Goal: Information Seeking & Learning: Find specific fact

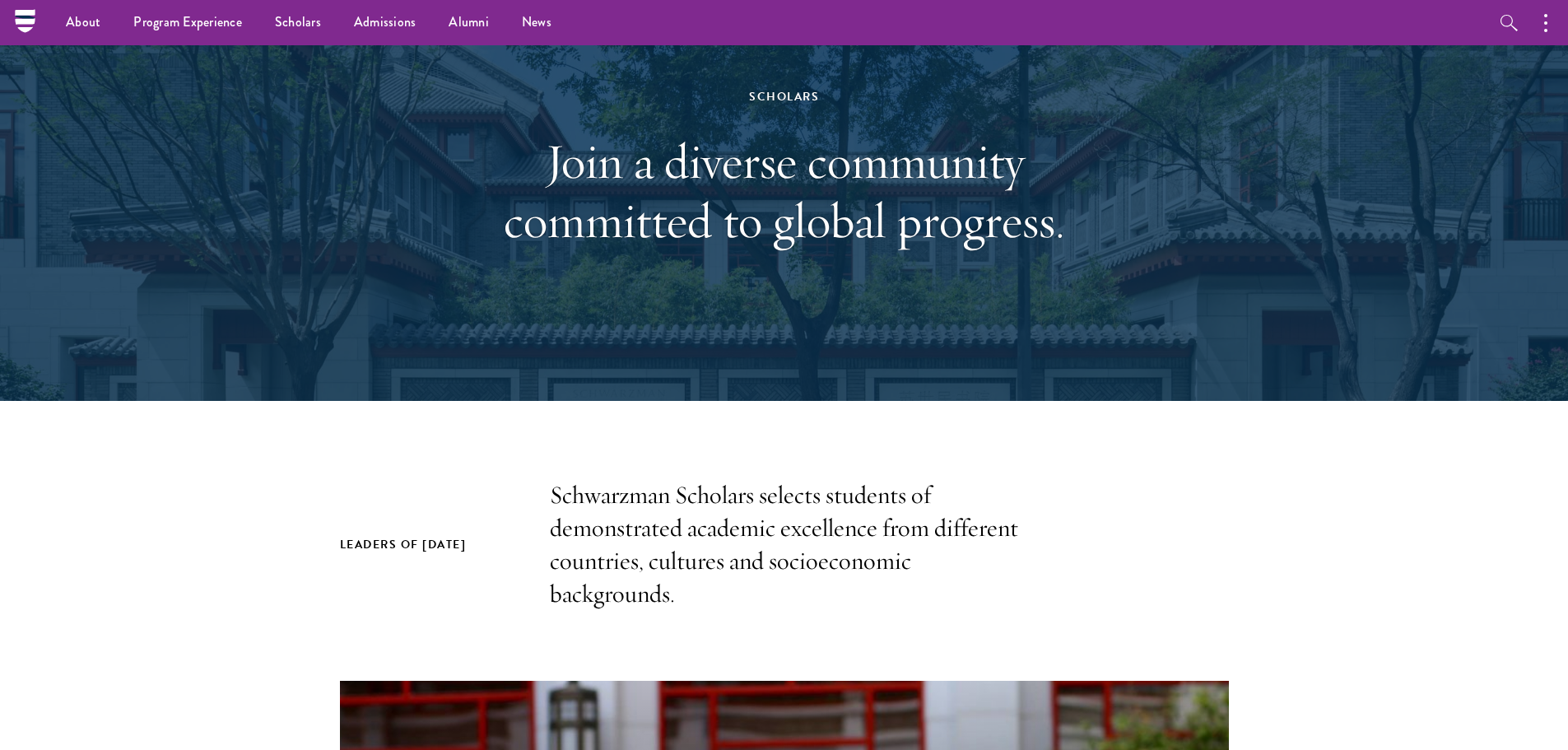
scroll to position [82, 0]
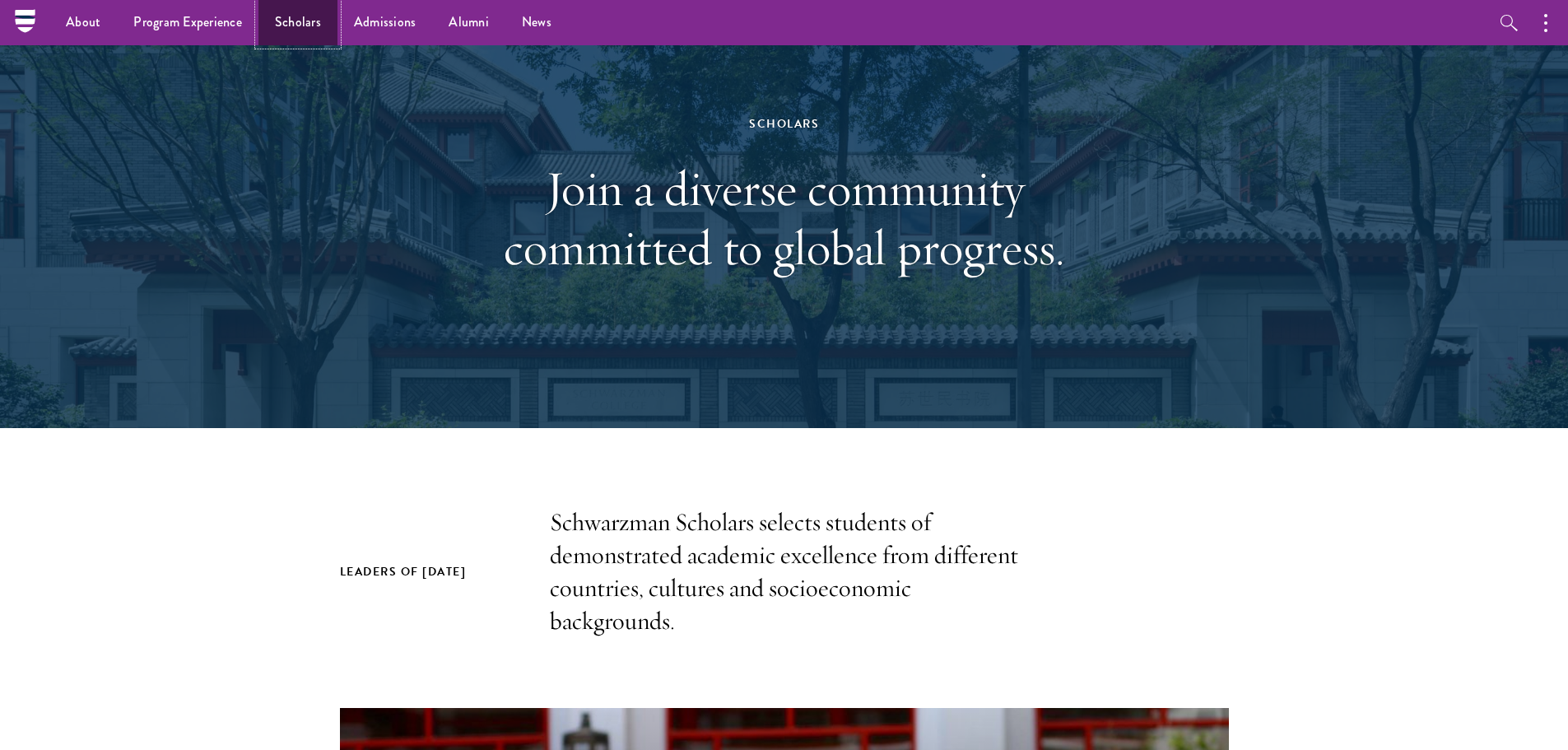
click at [273, 20] on link "Scholars" at bounding box center [297, 22] width 79 height 46
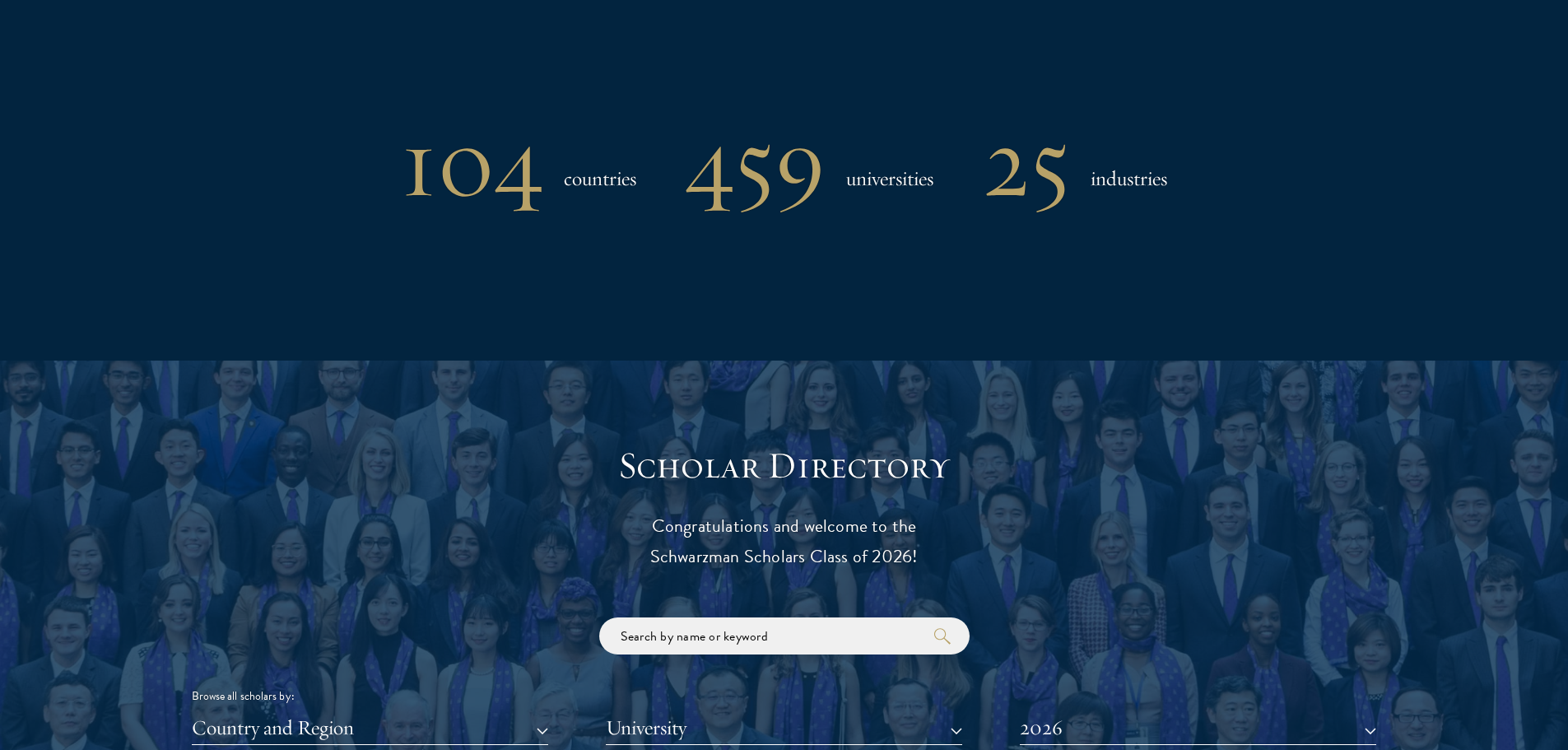
scroll to position [1811, 0]
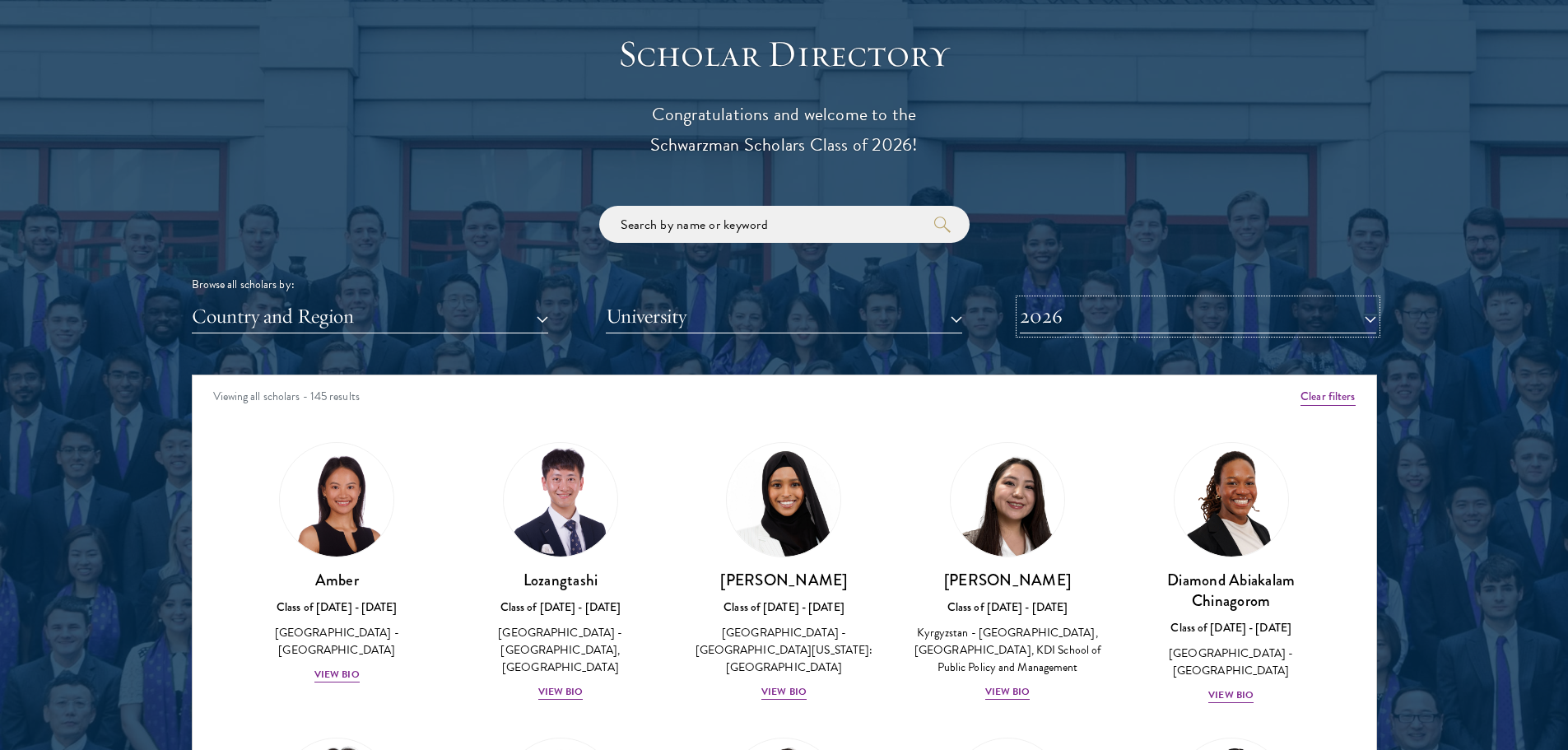
click at [1272, 327] on button "2026" at bounding box center [1198, 316] width 356 height 34
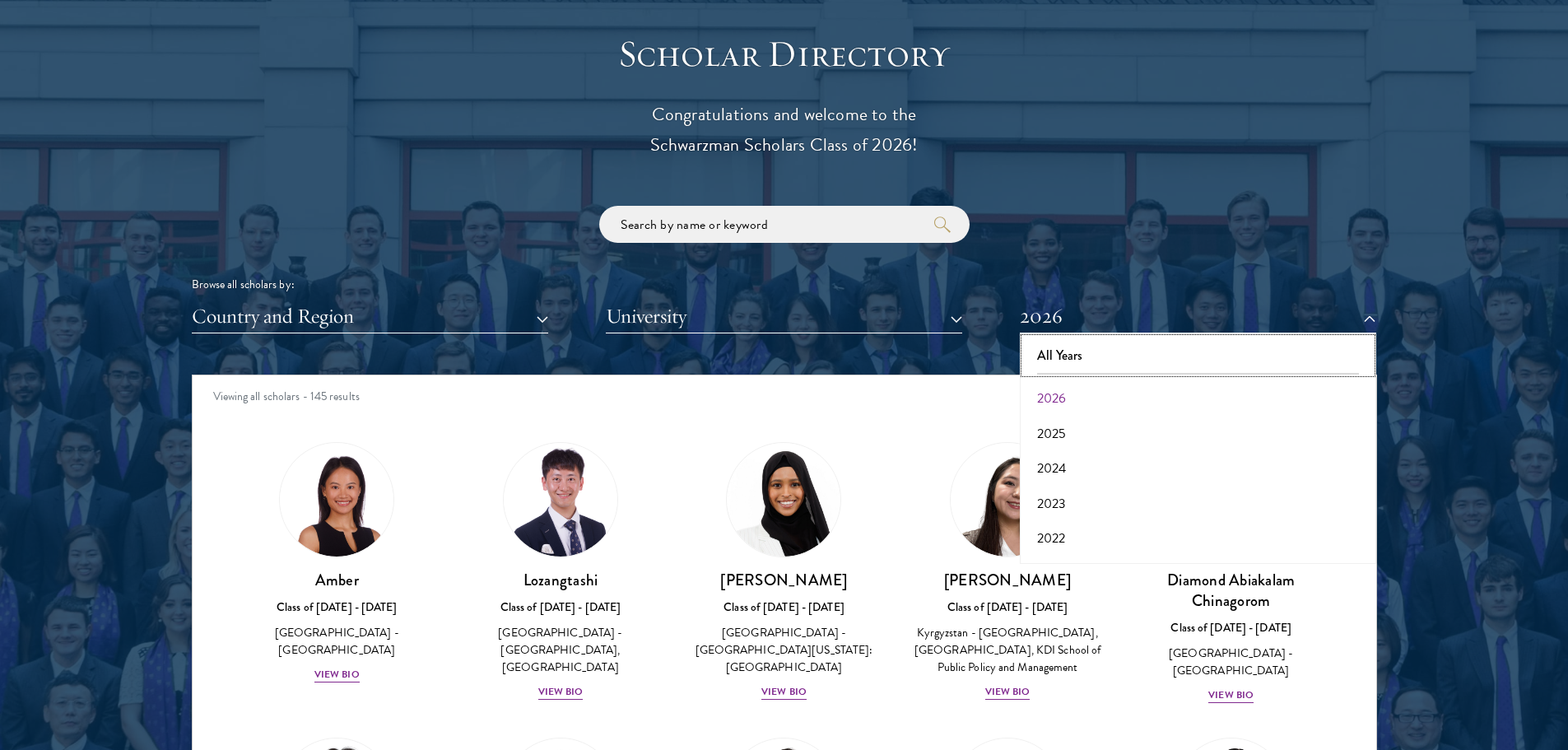
click at [1155, 355] on button "All Years" at bounding box center [1198, 355] width 346 height 35
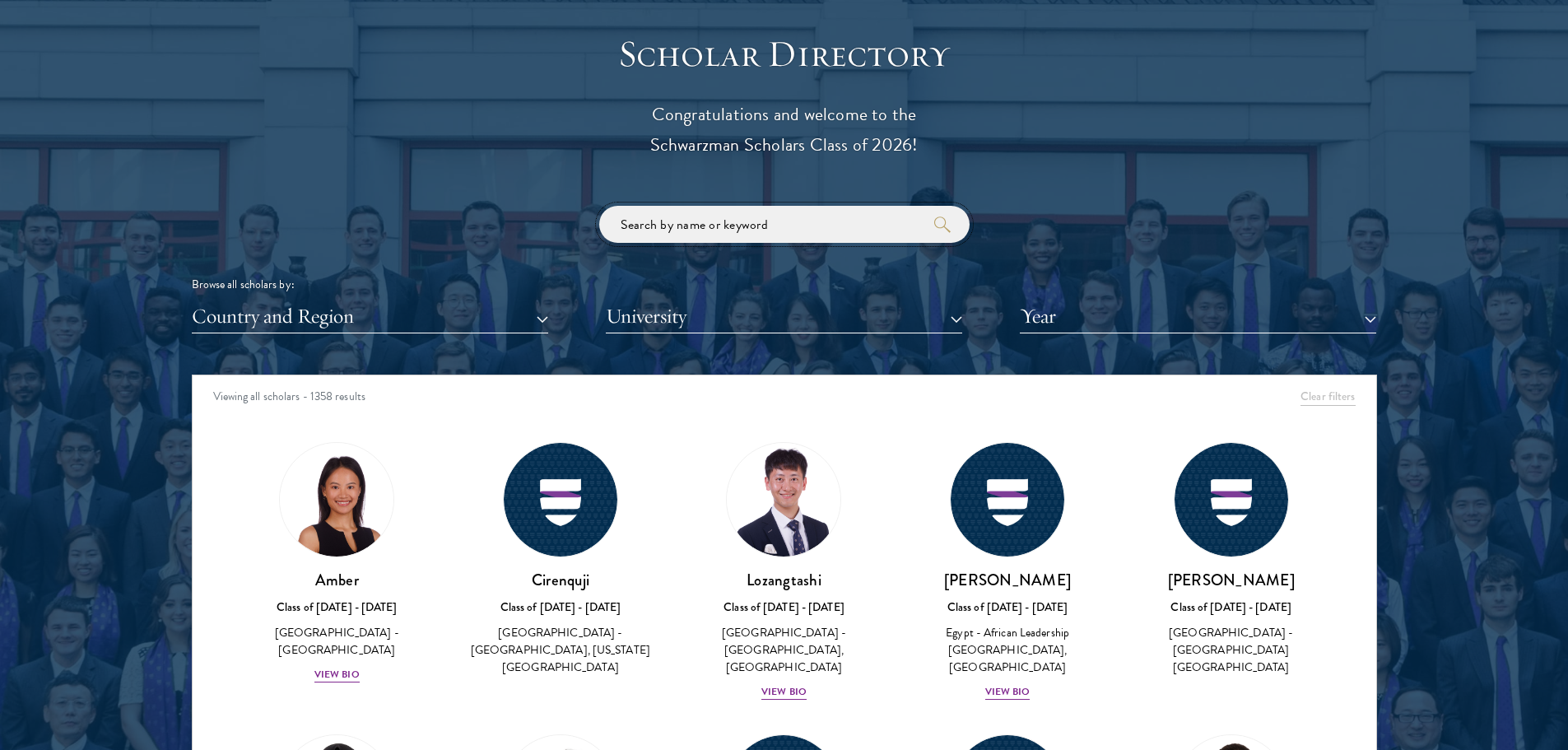
click at [712, 223] on input "search" at bounding box center [785, 224] width 370 height 37
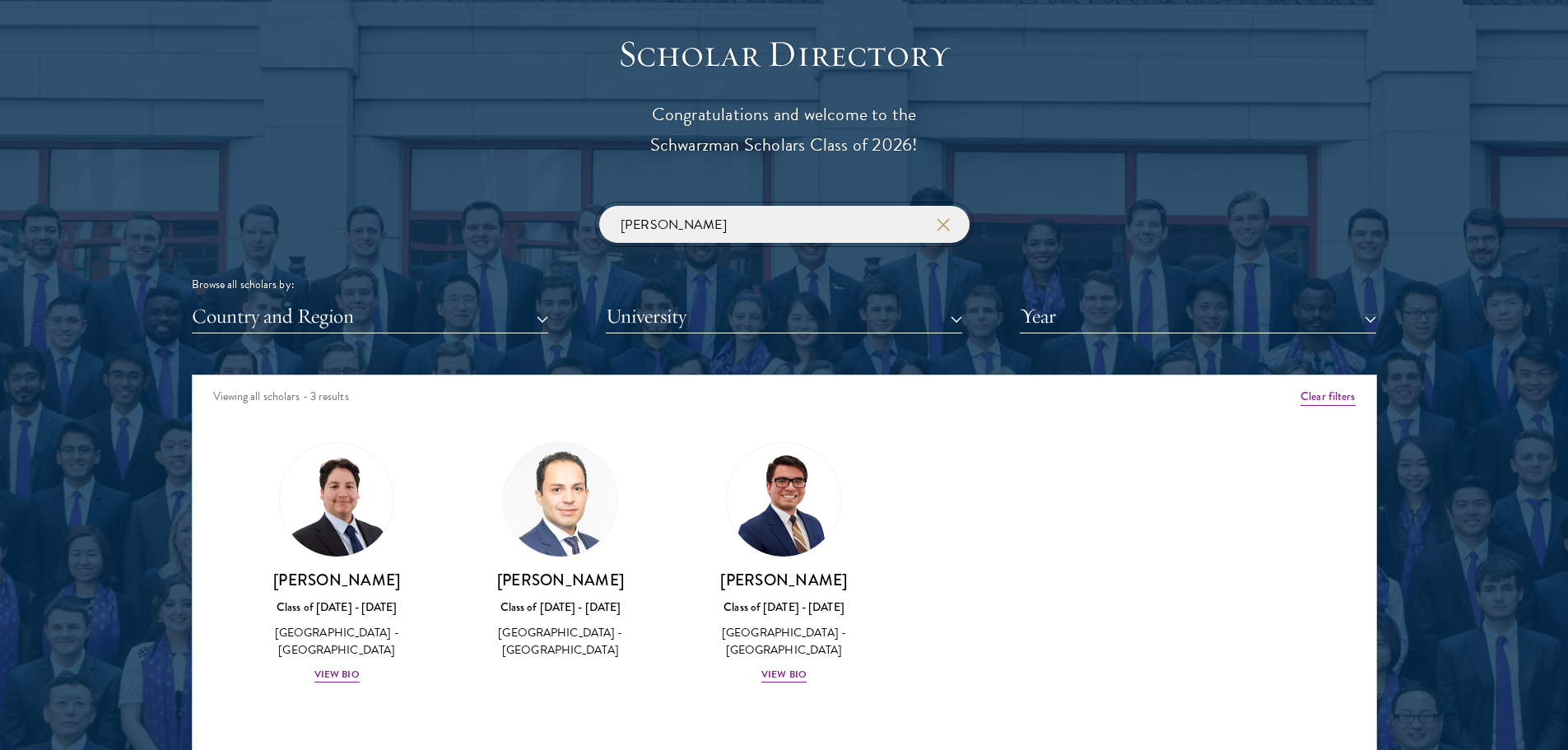
type input "[PERSON_NAME]"
click at [940, 213] on input "[PERSON_NAME]" at bounding box center [785, 224] width 370 height 37
click at [940, 220] on icon "button" at bounding box center [943, 225] width 13 height 13
